Goal: Transaction & Acquisition: Purchase product/service

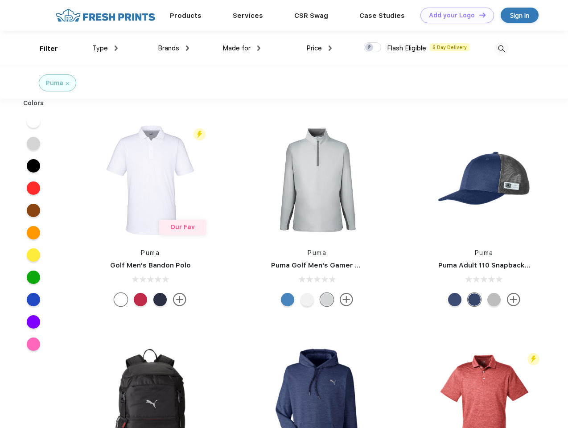
scroll to position [0, 0]
click at [454, 15] on link "Add your Logo Design Tool" at bounding box center [457, 16] width 74 height 16
click at [0, 0] on div "Design Tool" at bounding box center [0, 0] width 0 height 0
click at [478, 15] on link "Add your Logo Design Tool" at bounding box center [457, 16] width 74 height 16
click at [43, 49] on div "Filter" at bounding box center [49, 49] width 18 height 10
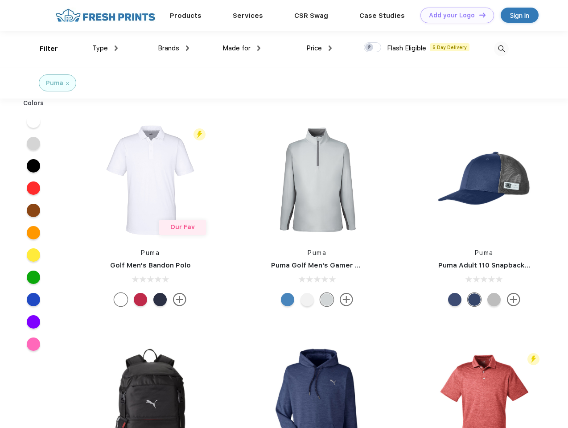
click at [105, 48] on span "Type" at bounding box center [100, 48] width 16 height 8
click at [173, 48] on span "Brands" at bounding box center [168, 48] width 21 height 8
click at [242, 48] on span "Made for" at bounding box center [236, 48] width 28 height 8
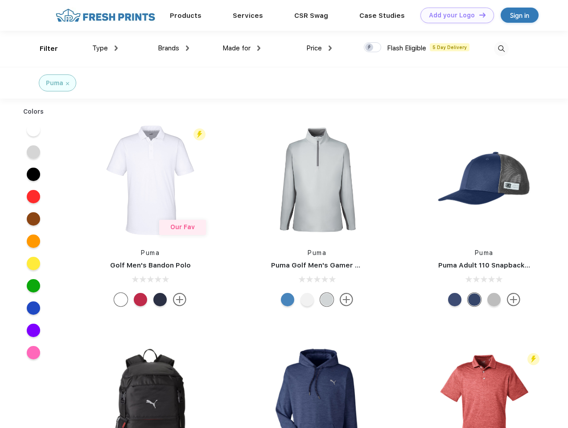
click at [319, 48] on span "Price" at bounding box center [314, 48] width 16 height 8
click at [373, 48] on div at bounding box center [372, 47] width 17 height 10
click at [370, 48] on input "checkbox" at bounding box center [367, 45] width 6 height 6
click at [501, 49] on img at bounding box center [501, 48] width 15 height 15
